Goal: Task Accomplishment & Management: Complete application form

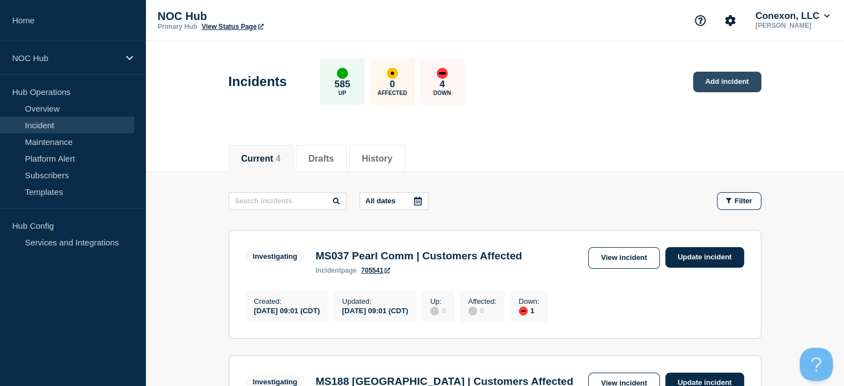
click at [723, 83] on link "Add incident" at bounding box center [727, 82] width 68 height 21
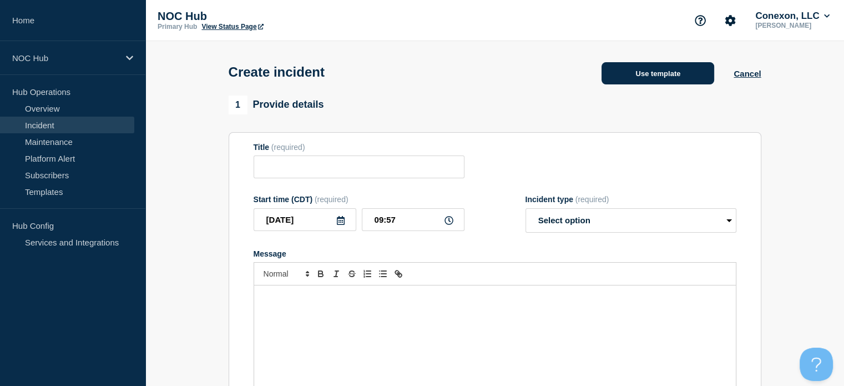
click at [615, 78] on button "Use template" at bounding box center [657, 73] width 113 height 22
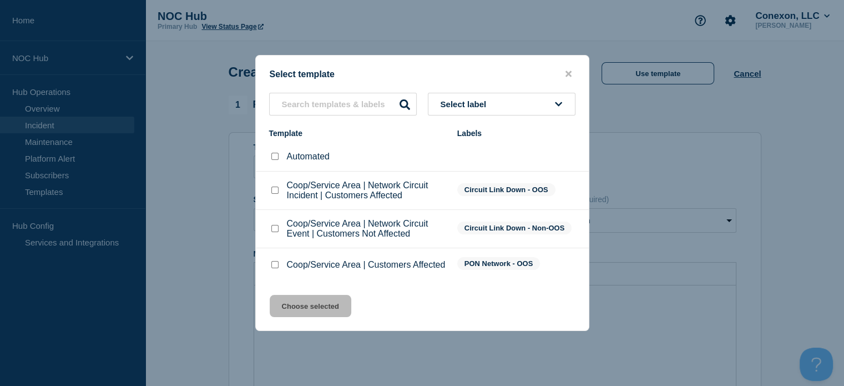
click at [271, 266] on input "Coop/Service Area | Customers Affected checkbox" at bounding box center [274, 264] width 7 height 7
checkbox input "true"
click at [298, 305] on button "Choose selected" at bounding box center [311, 306] width 82 height 22
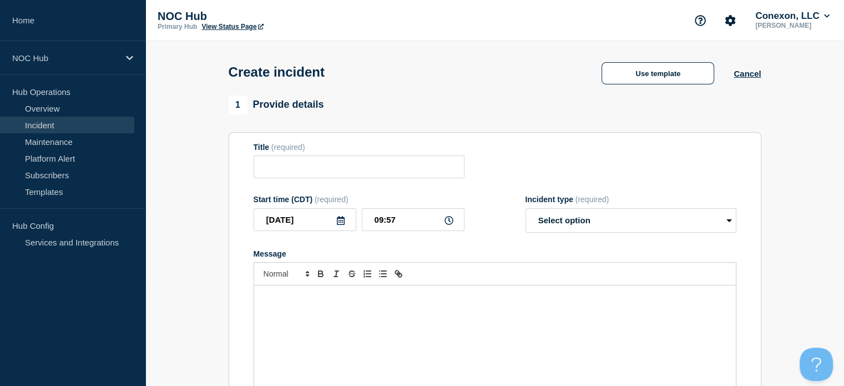
type input "Coop/Service Area | Customers Affected"
select select "investigating"
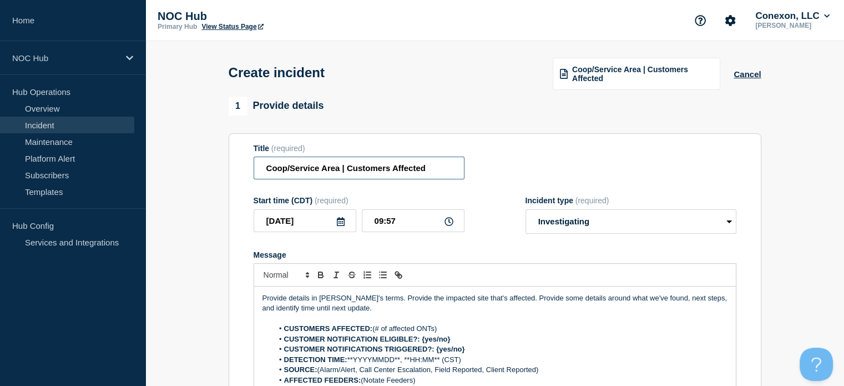
drag, startPoint x: 337, startPoint y: 168, endPoint x: 231, endPoint y: 171, distance: 106.6
click at [231, 171] on section "Title (required) Coop/Service Area | Customers Affected Start time (CDT) (requi…" at bounding box center [495, 282] width 533 height 298
type input "MS037 Lumberton | Customers Affected"
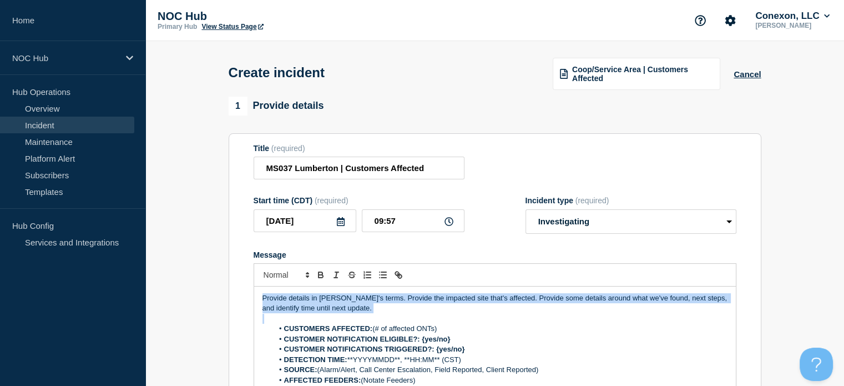
drag, startPoint x: 373, startPoint y: 320, endPoint x: 202, endPoint y: 270, distance: 178.2
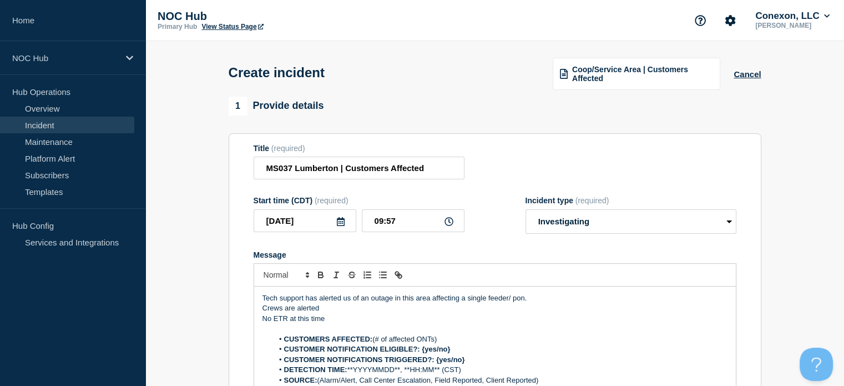
drag, startPoint x: 438, startPoint y: 338, endPoint x: 374, endPoint y: 343, distance: 64.0
click at [374, 343] on li "CUSTOMERS AFFECTED: (# of affected ONTs)" at bounding box center [500, 339] width 454 height 10
drag, startPoint x: 456, startPoint y: 350, endPoint x: 422, endPoint y: 348, distance: 33.9
click at [422, 348] on li "CUSTOMER NOTIFICATION ELIGIBLE?: {yes/no}" at bounding box center [500, 349] width 454 height 10
drag, startPoint x: 468, startPoint y: 359, endPoint x: 435, endPoint y: 358, distance: 32.2
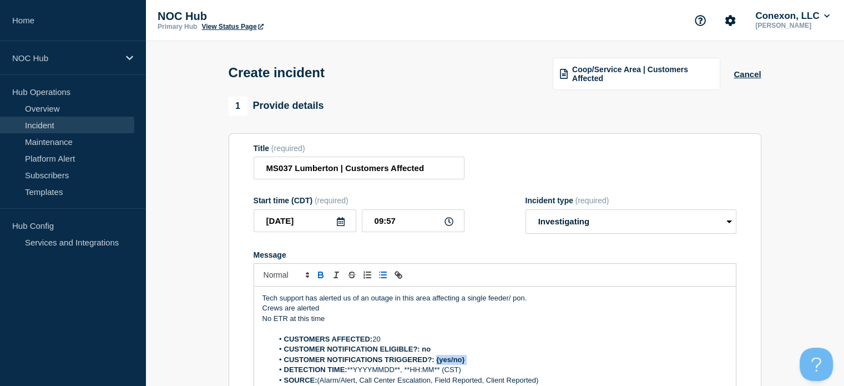
click at [435, 358] on li "CUSTOMER NOTIFICATIONS TRIGGERED?: {yes/no}" at bounding box center [500, 359] width 454 height 10
drag, startPoint x: 464, startPoint y: 368, endPoint x: 348, endPoint y: 368, distance: 115.9
click at [348, 368] on li "DETECTION TIME: **YYYYMMDD**, **HH:MM** (CST)" at bounding box center [500, 369] width 454 height 10
click at [403, 228] on input "09:57" at bounding box center [413, 220] width 103 height 23
type input "09:30"
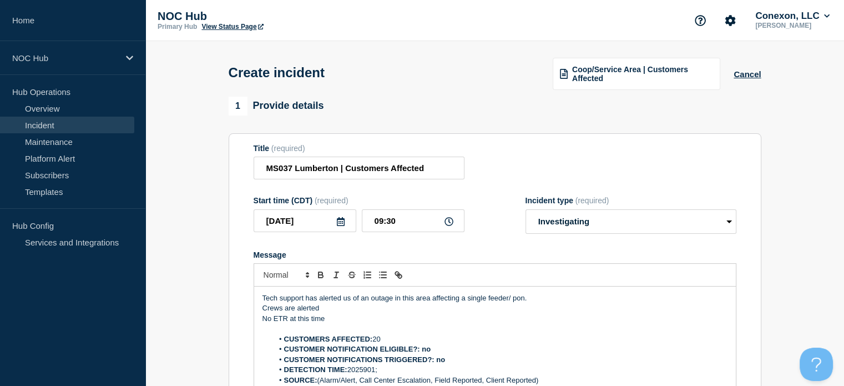
click at [398, 374] on li "DETECTION TIME: 2025901;" at bounding box center [500, 369] width 454 height 10
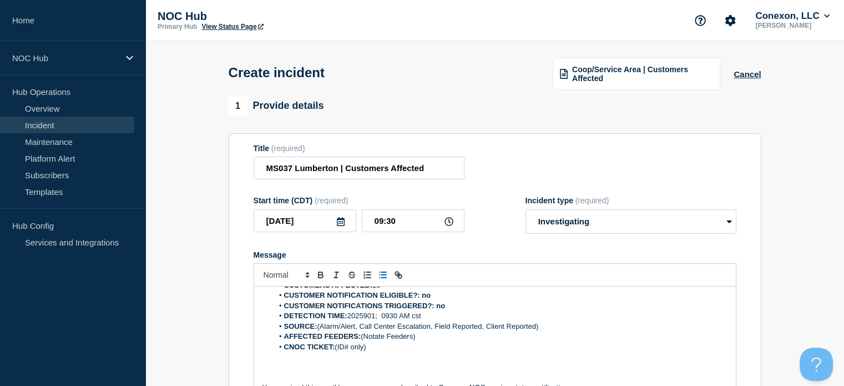
scroll to position [53, 0]
drag, startPoint x: 318, startPoint y: 327, endPoint x: 543, endPoint y: 330, distance: 224.7
click at [543, 330] on li "SOURCE: (Alarm/Alert, Call Center Escalation, Field Reported, Client Reported)" at bounding box center [500, 327] width 454 height 10
drag, startPoint x: 422, startPoint y: 343, endPoint x: 363, endPoint y: 341, distance: 58.8
click at [363, 341] on li "AFFECTED FEEDERS: (Notate Feeders)" at bounding box center [500, 337] width 454 height 10
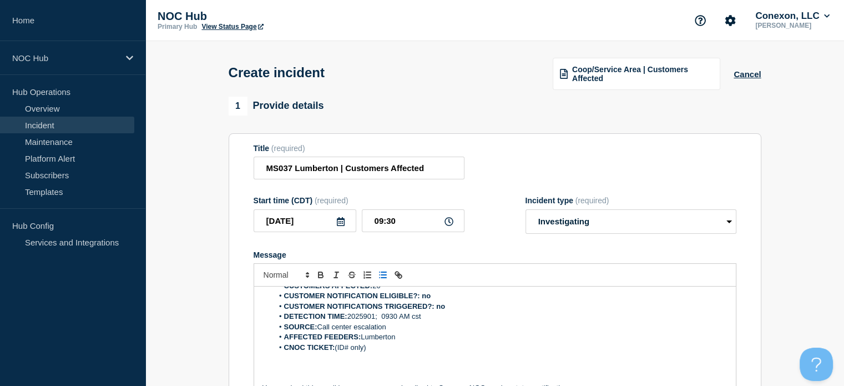
drag, startPoint x: 371, startPoint y: 350, endPoint x: 337, endPoint y: 347, distance: 34.0
click at [337, 347] on li "CNOC TICKET: (ID# only)" at bounding box center [500, 347] width 454 height 10
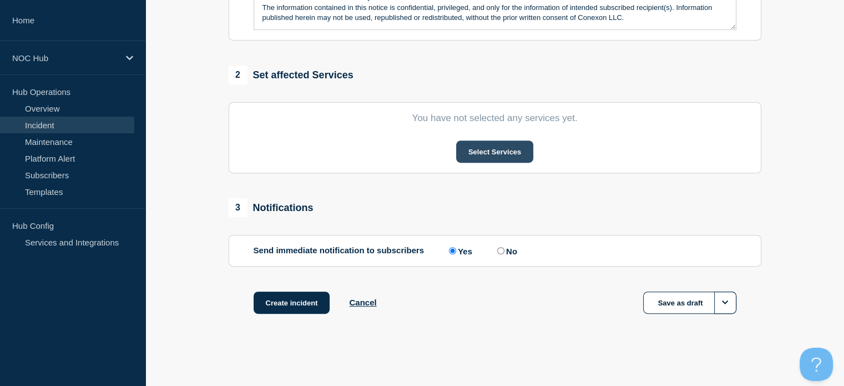
click at [480, 148] on button "Select Services" at bounding box center [494, 151] width 77 height 22
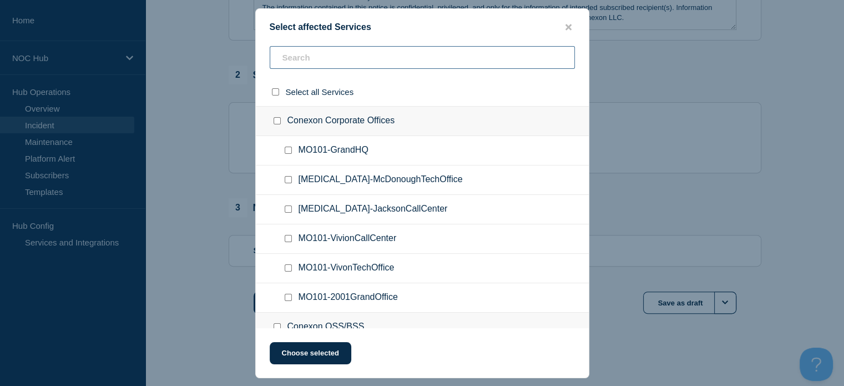
click at [385, 53] on input "text" at bounding box center [422, 57] width 305 height 23
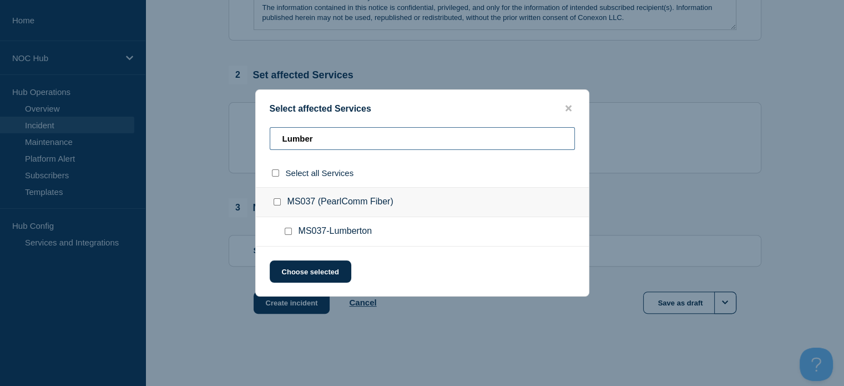
type input "Lumber"
click at [289, 232] on input "MS037-Lumberton checkbox" at bounding box center [288, 230] width 7 height 7
checkbox input "true"
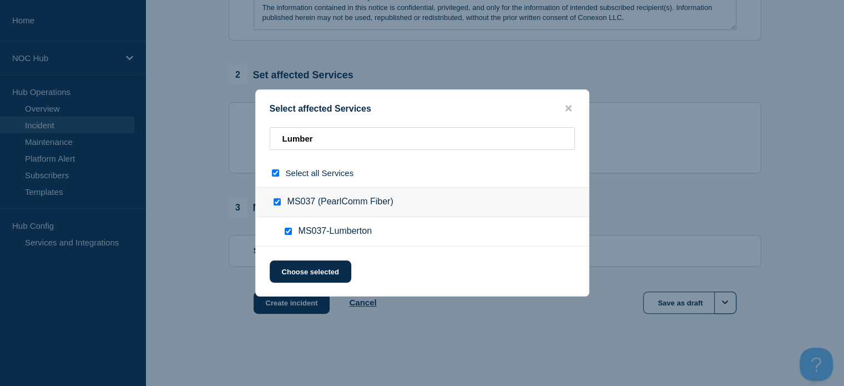
click at [296, 257] on div "Select affected Services Lumber Select all Services MS037 (PearlComm Fiber) MS0…" at bounding box center [422, 192] width 334 height 207
click at [293, 269] on button "Choose selected" at bounding box center [311, 271] width 82 height 22
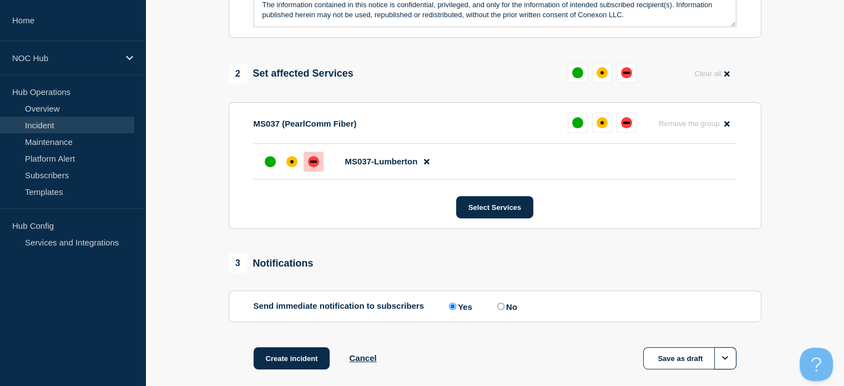
click at [315, 167] on div "down" at bounding box center [313, 161] width 11 height 11
click at [300, 361] on button "Create incident" at bounding box center [292, 358] width 77 height 22
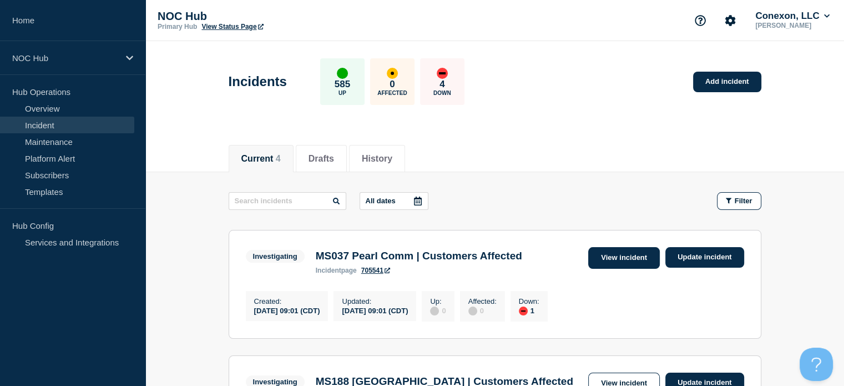
click at [627, 259] on link "View incident" at bounding box center [624, 258] width 72 height 22
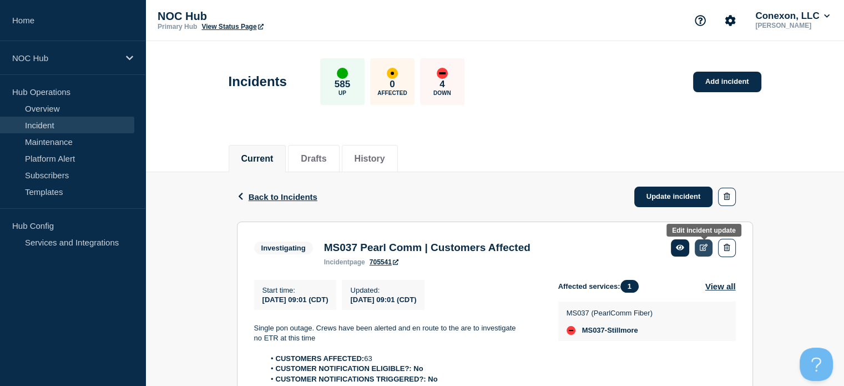
click at [701, 244] on icon at bounding box center [704, 247] width 8 height 7
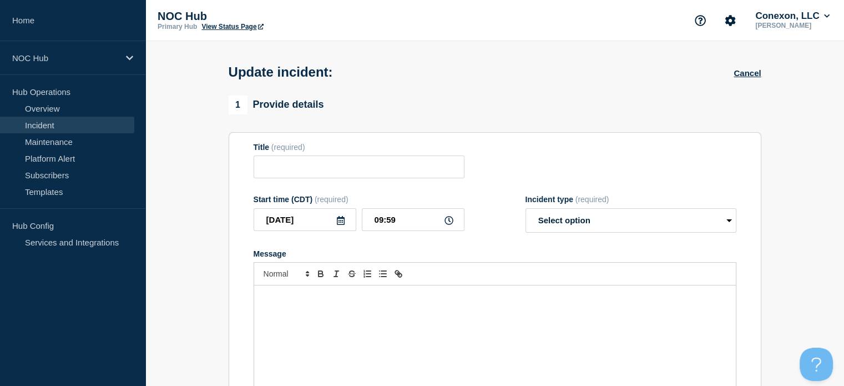
type input "MS037 Pearl Comm | Customers Affected"
type input "09:01"
select select "investigating"
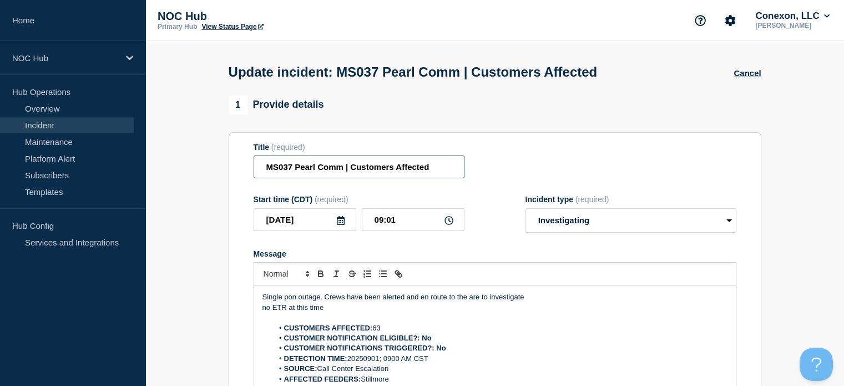
drag, startPoint x: 345, startPoint y: 169, endPoint x: 295, endPoint y: 168, distance: 49.4
click at [295, 168] on input "MS037 Pearl Comm | Customers Affected" at bounding box center [359, 166] width 211 height 23
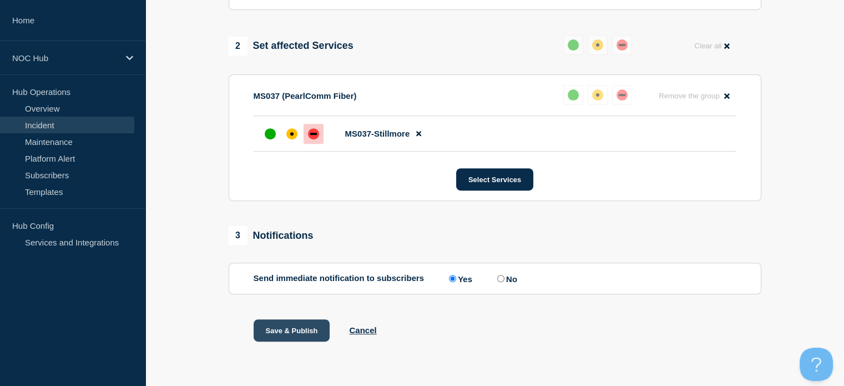
type input "MS037 Stillmore | Customers Affected"
click at [291, 322] on button "Save & Publish" at bounding box center [292, 330] width 77 height 22
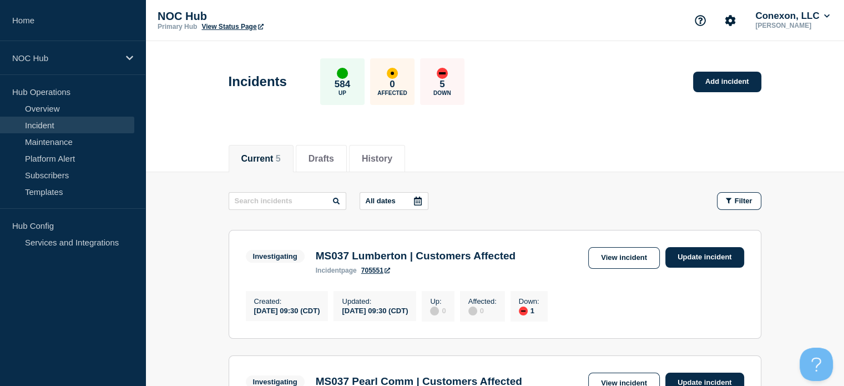
click at [605, 270] on div "Investigating MS037 Lumberton | Customers Affected incident page 705551 View in…" at bounding box center [495, 260] width 498 height 27
click at [620, 255] on link "View incident" at bounding box center [624, 258] width 72 height 22
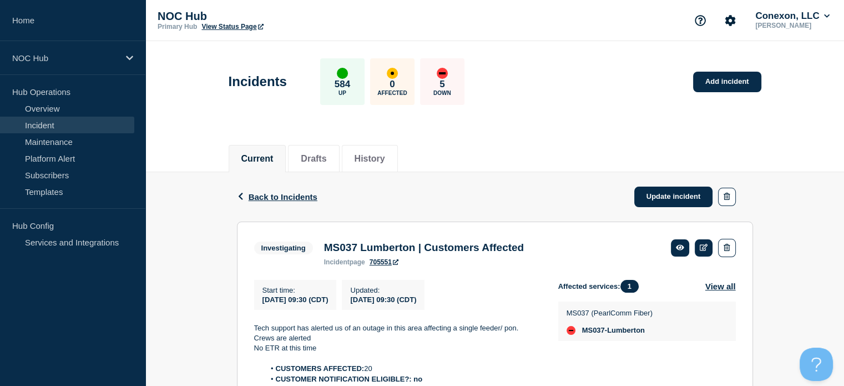
scroll to position [121, 0]
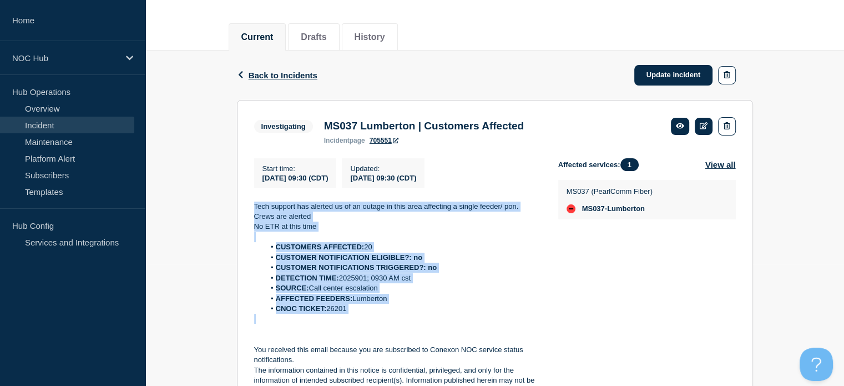
drag, startPoint x: 379, startPoint y: 325, endPoint x: 205, endPoint y: 214, distance: 206.5
click at [205, 214] on div "Back Back to Incidents Update incident Investigating MS037 Lumberton | Customer…" at bounding box center [494, 239] width 698 height 379
copy div "Tech support has alerted us of an outage in this area affecting a single feeder…"
